Goal: Use online tool/utility: Utilize a website feature to perform a specific function

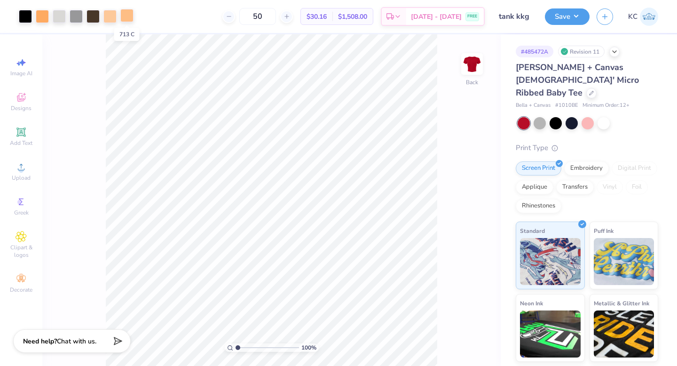
click at [123, 14] on div at bounding box center [126, 15] width 13 height 13
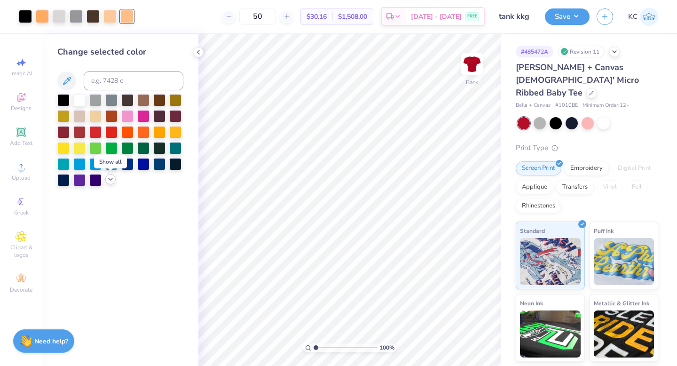
click at [110, 179] on icon at bounding box center [111, 179] width 8 height 8
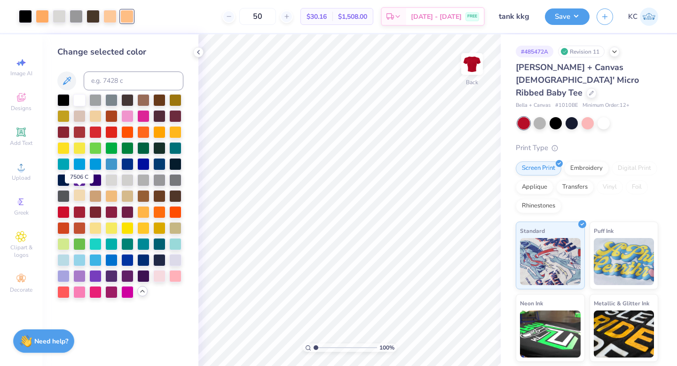
click at [77, 195] on div at bounding box center [79, 195] width 12 height 12
click at [111, 195] on div at bounding box center [111, 195] width 12 height 12
click at [141, 211] on div at bounding box center [143, 211] width 12 height 12
click at [92, 21] on div at bounding box center [92, 15] width 13 height 13
click at [63, 99] on div at bounding box center [63, 99] width 12 height 12
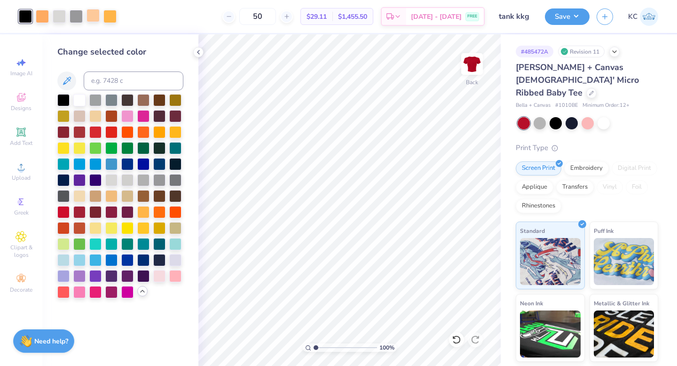
click at [96, 20] on div at bounding box center [92, 15] width 13 height 13
click at [59, 18] on div at bounding box center [59, 15] width 13 height 13
click at [97, 100] on div at bounding box center [95, 99] width 12 height 12
click at [111, 176] on div at bounding box center [111, 179] width 12 height 12
click at [79, 19] on div at bounding box center [76, 15] width 13 height 13
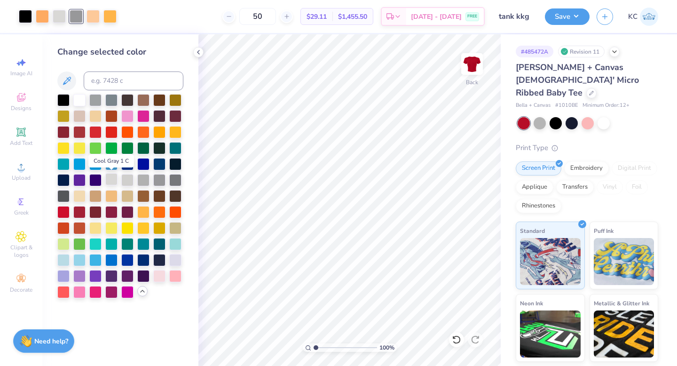
click at [113, 179] on div at bounding box center [111, 179] width 12 height 12
click at [93, 16] on div at bounding box center [92, 15] width 13 height 13
click at [44, 16] on div at bounding box center [42, 15] width 13 height 13
click at [142, 209] on div at bounding box center [143, 211] width 12 height 12
click at [562, 13] on button "Save" at bounding box center [567, 15] width 45 height 16
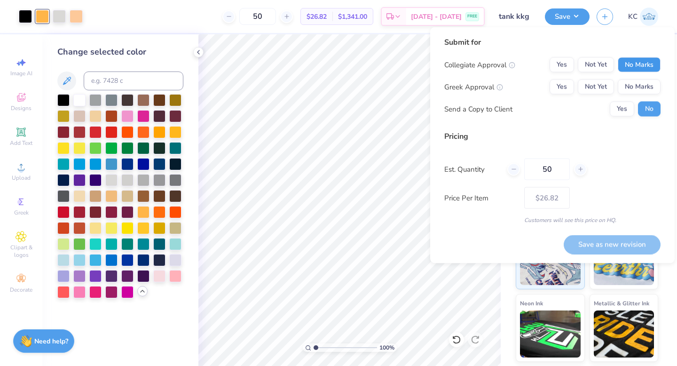
click at [643, 66] on button "No Marks" at bounding box center [639, 64] width 43 height 15
click at [594, 91] on button "Not Yet" at bounding box center [596, 86] width 36 height 15
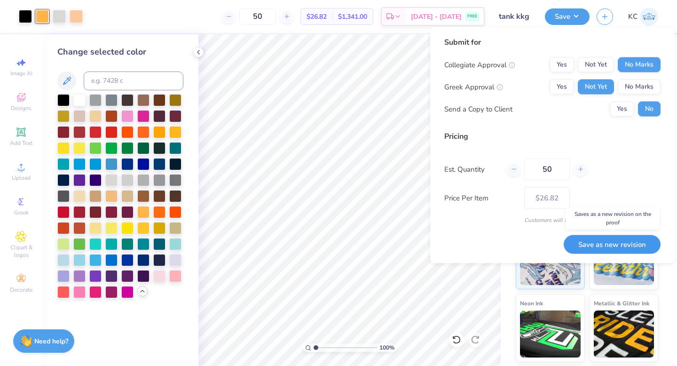
click at [604, 246] on button "Save as new revision" at bounding box center [612, 244] width 97 height 19
type input "$26.82"
